Goal: Communication & Community: Connect with others

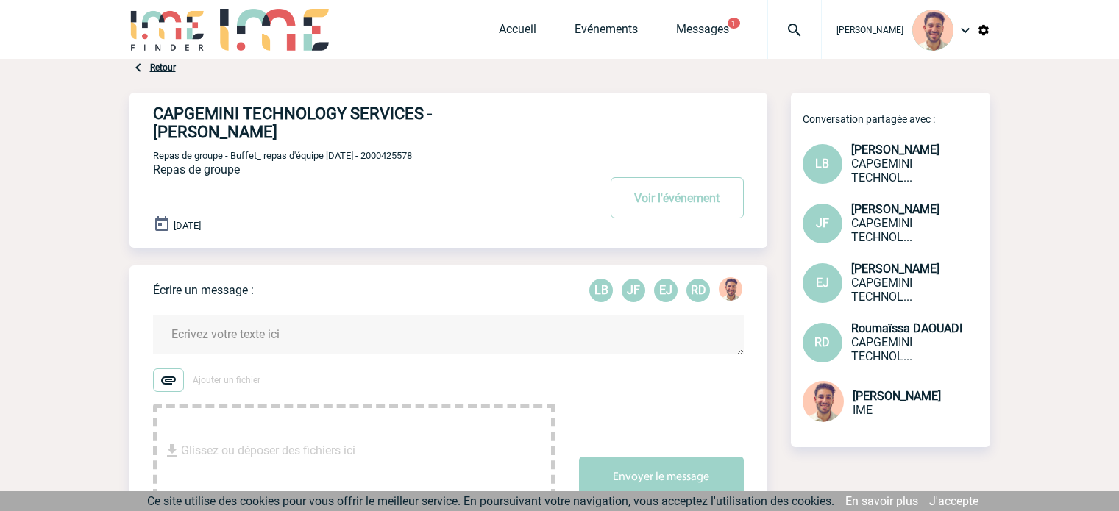
click at [522, 34] on link "Accueil" at bounding box center [518, 32] width 38 height 21
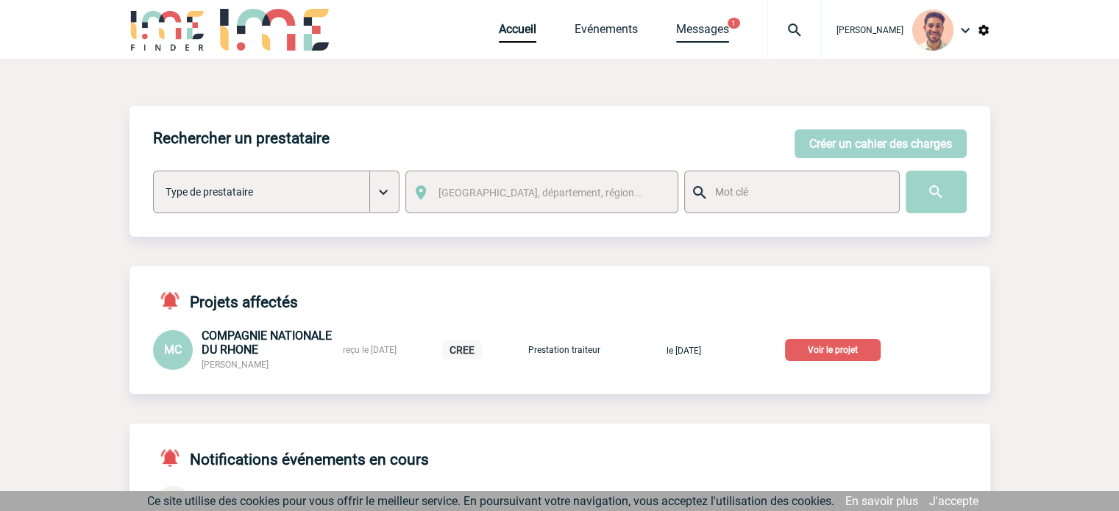
click at [687, 35] on link "Messages" at bounding box center [702, 32] width 53 height 21
